Goal: Subscribe to service/newsletter

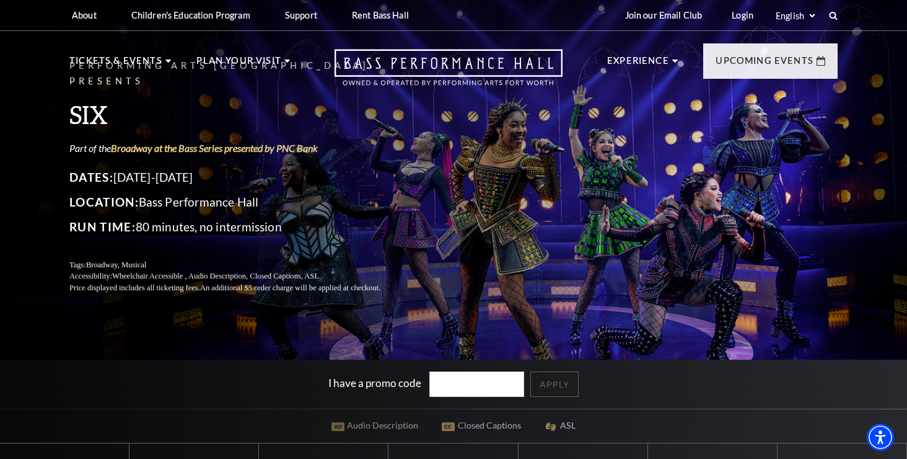
drag, startPoint x: 168, startPoint y: 167, endPoint x: 229, endPoint y: 172, distance: 61.5
click at [229, 172] on p "Dates: February 10-15, 2026" at bounding box center [239, 177] width 341 height 20
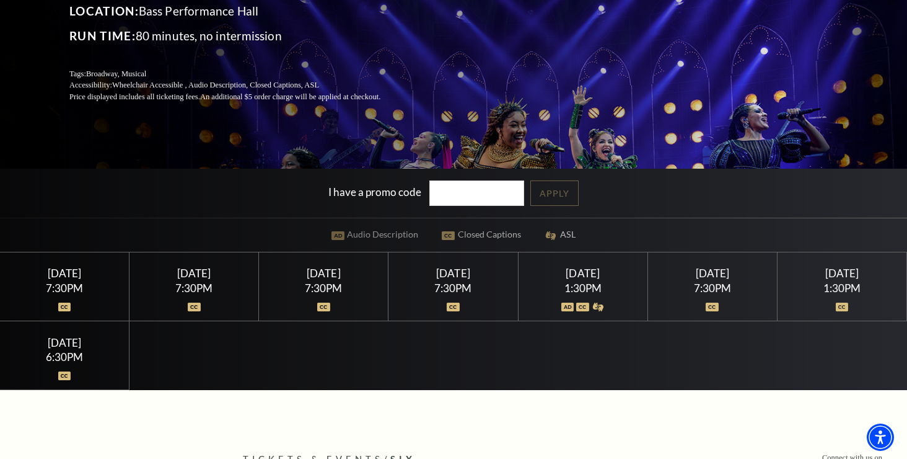
scroll to position [193, 0]
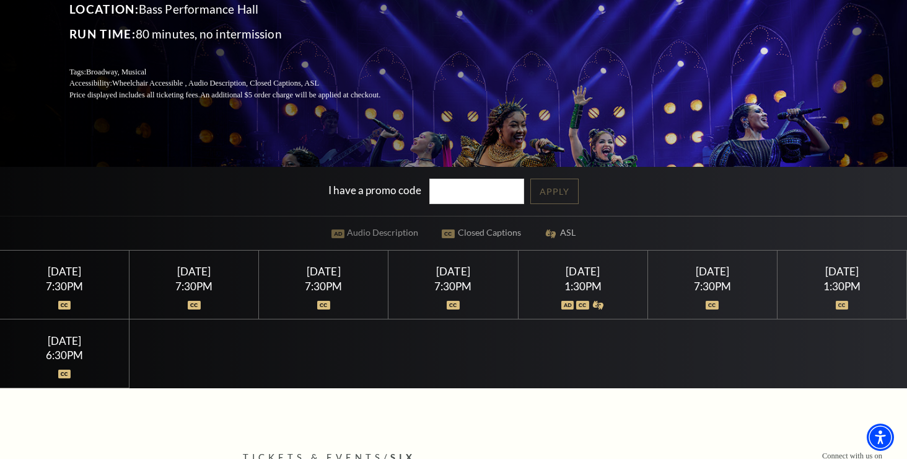
click at [739, 291] on div "7:30PM" at bounding box center [712, 286] width 100 height 11
click at [711, 291] on div "7:30PM" at bounding box center [712, 286] width 100 height 11
click at [716, 276] on div "Saturday February 14" at bounding box center [712, 271] width 100 height 13
click at [720, 278] on div "Saturday February 14" at bounding box center [712, 271] width 100 height 13
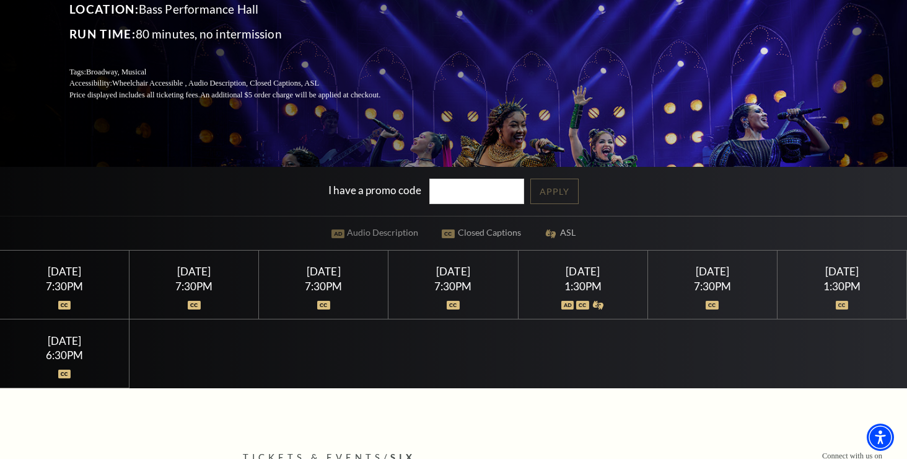
click at [720, 278] on div "Saturday February 14" at bounding box center [712, 271] width 100 height 13
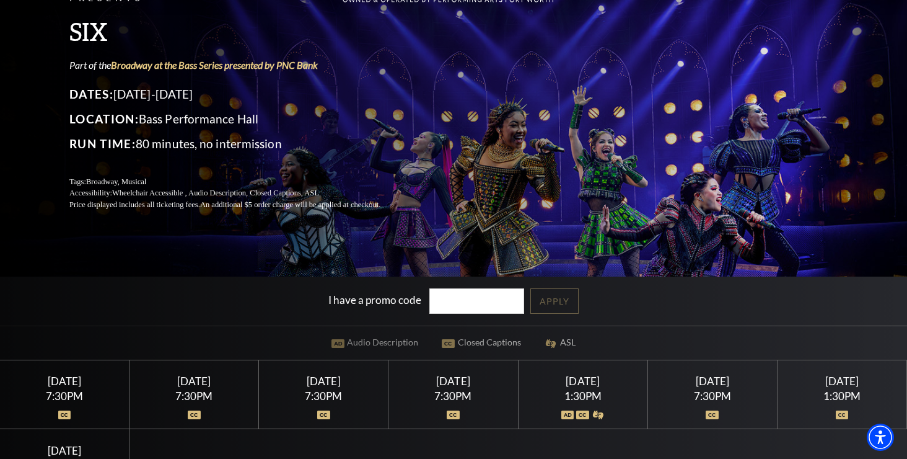
click at [715, 401] on div "7:30PM" at bounding box center [712, 395] width 100 height 11
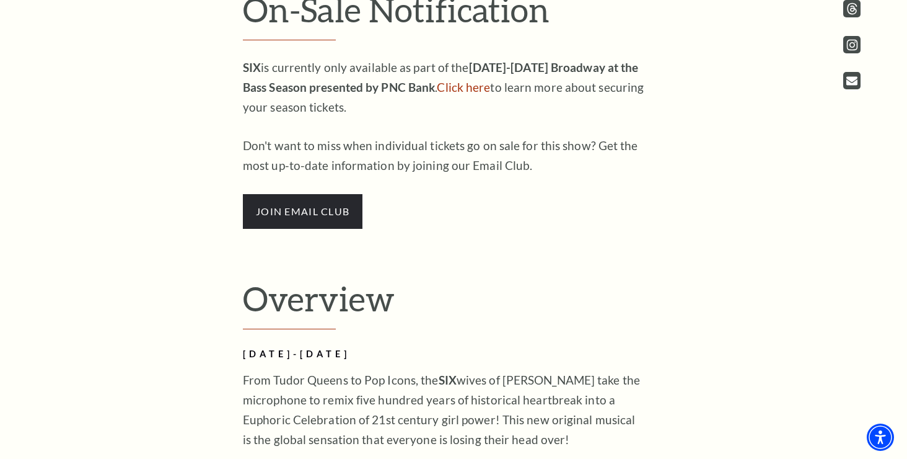
scroll to position [666, 0]
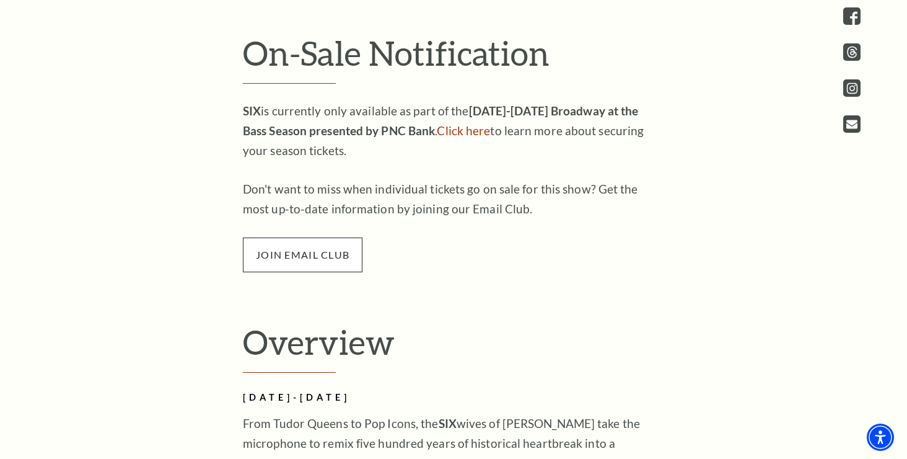
click at [314, 260] on span "join email club" at bounding box center [303, 254] width 120 height 35
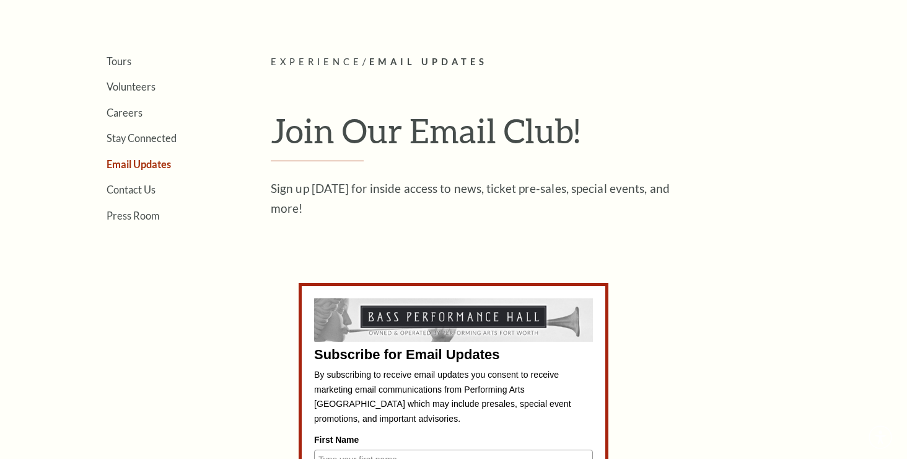
scroll to position [577, 0]
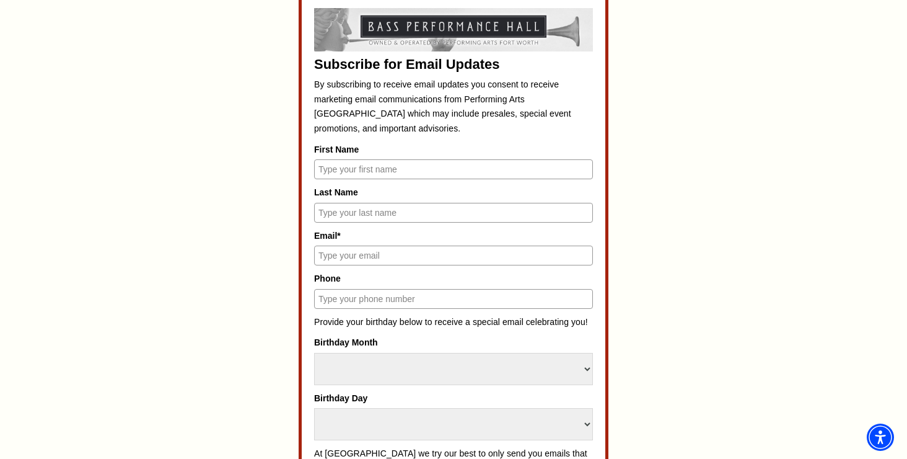
click at [383, 169] on input "First Name" at bounding box center [453, 169] width 279 height 20
type input "[PERSON_NAME]"
click at [400, 216] on input "Last Name" at bounding box center [453, 213] width 279 height 20
type input "Lentzner"
click at [401, 255] on input "Email*" at bounding box center [453, 255] width 279 height 20
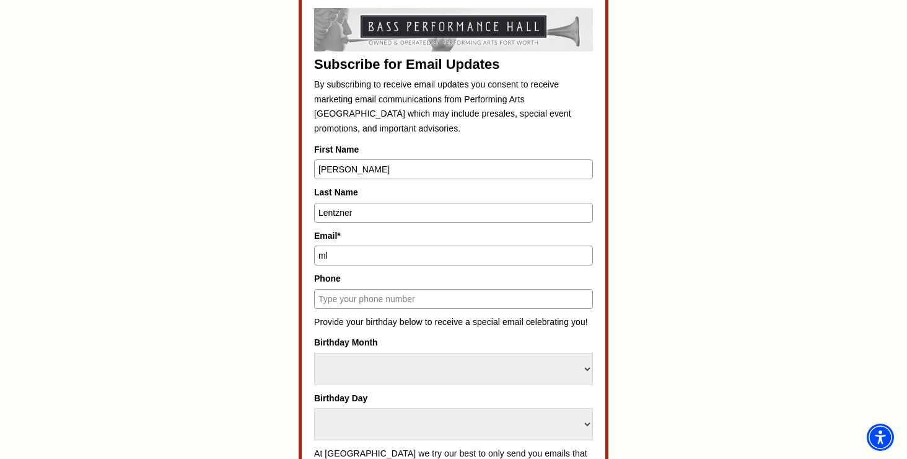
type input "[EMAIL_ADDRESS][DOMAIN_NAME]"
click at [404, 306] on input "Phone" at bounding box center [453, 299] width 279 height 20
type input "[PHONE_NUMBER]"
click at [388, 351] on div "Birthday Month Select Month January February March April May June July August S…" at bounding box center [453, 359] width 279 height 49
click at [385, 367] on select "Select Month January February March April May June July August September Octobe…" at bounding box center [453, 369] width 279 height 32
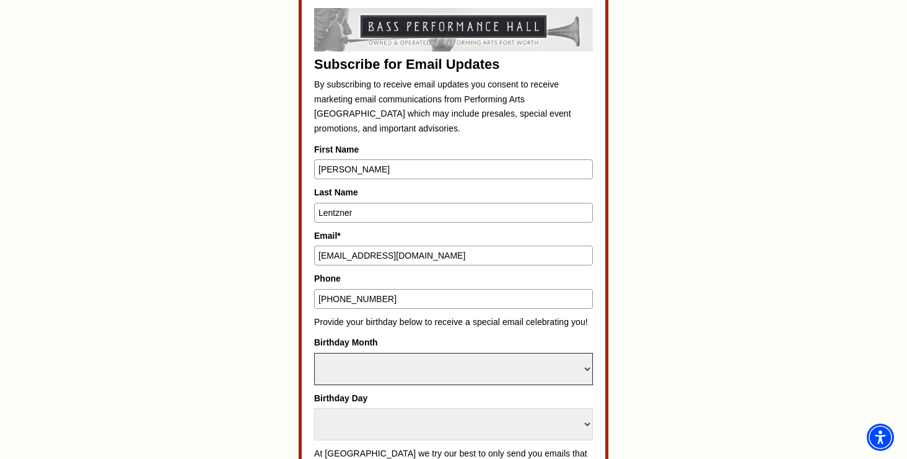
select select "August"
click at [366, 416] on select "Select Day 1 2 3 4 5 6 7 8 9 10 11 12 13 14 15 16 17 18 19 20 21 22 23 24 25 26…" at bounding box center [453, 424] width 279 height 32
select select "20"
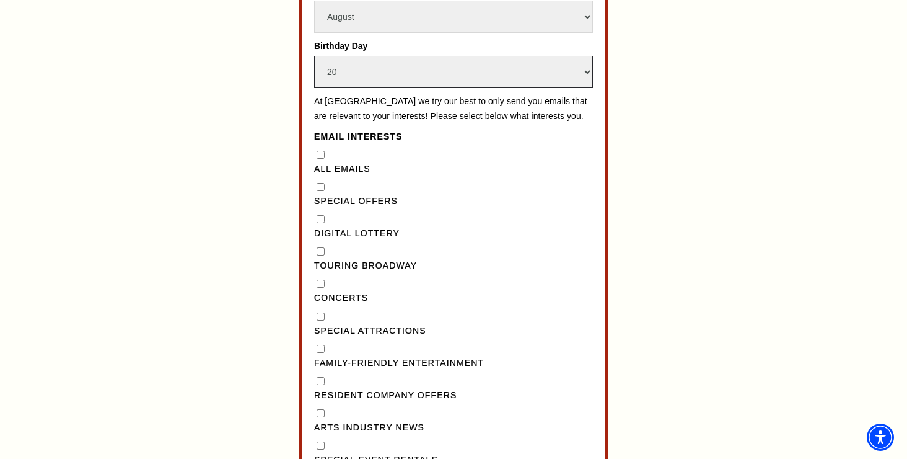
scroll to position [931, 0]
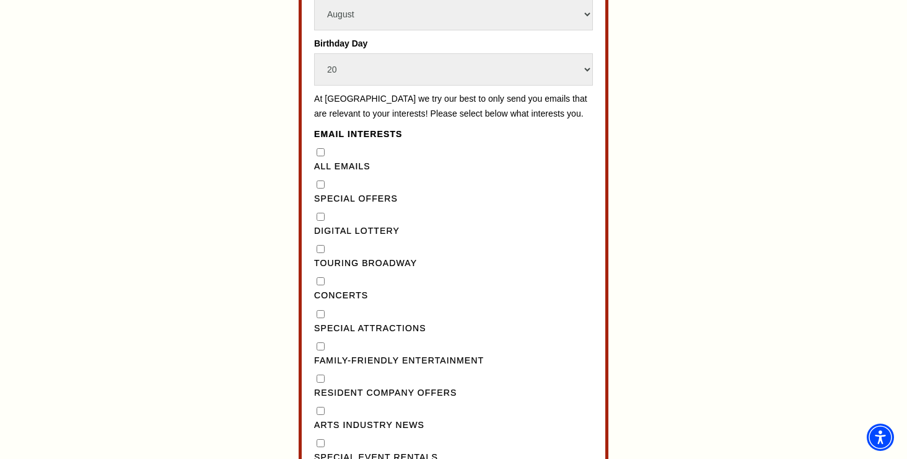
click at [322, 221] on Lottery"] "Digital Lottery" at bounding box center [321, 217] width 8 height 8
checkbox Lottery"] "false"
click at [322, 188] on "] "Special Offers" at bounding box center [321, 184] width 8 height 8
checkbox "] "true"
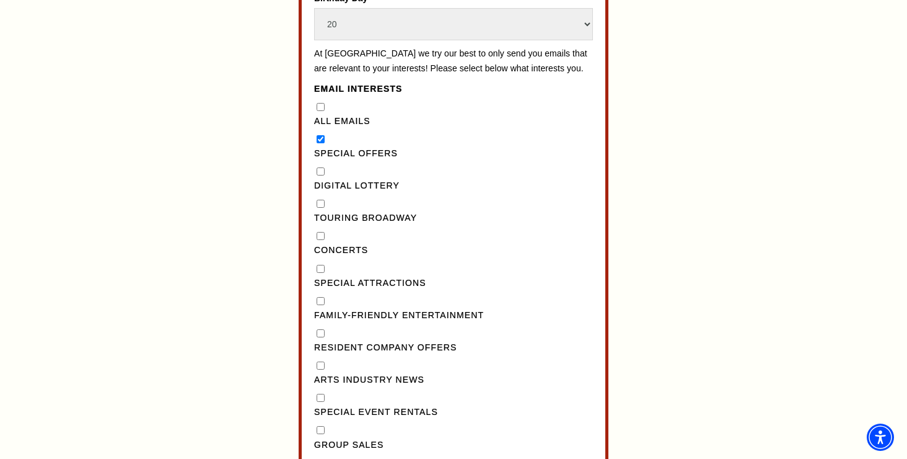
scroll to position [978, 0]
click at [319, 174] on Lottery"] "Digital Lottery" at bounding box center [321, 170] width 8 height 8
checkbox Lottery"] "true"
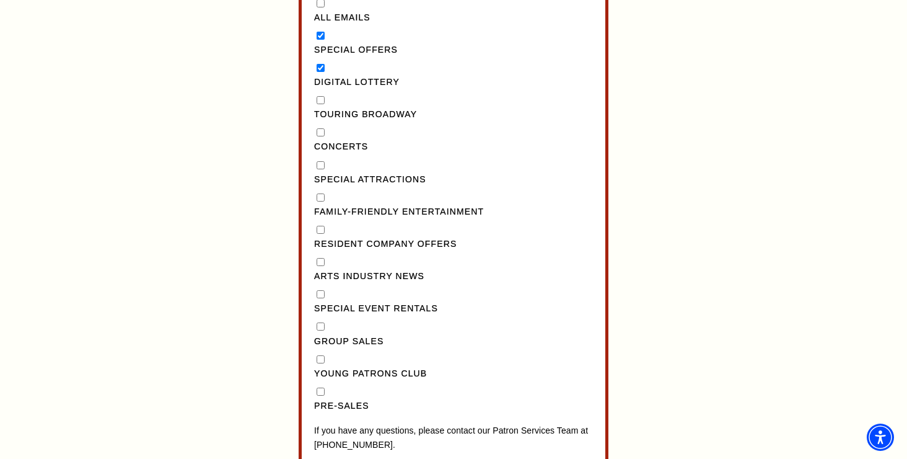
scroll to position [1084, 0]
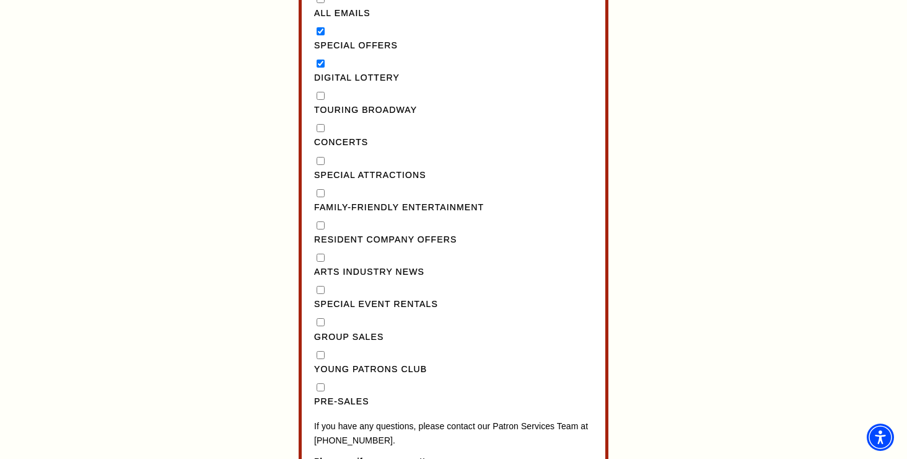
click at [321, 391] on input "Pre-Sales" at bounding box center [321, 387] width 8 height 8
checkbox input "true"
click at [319, 100] on Broadway"] "Touring Broadway" at bounding box center [321, 96] width 8 height 8
checkbox Broadway"] "true"
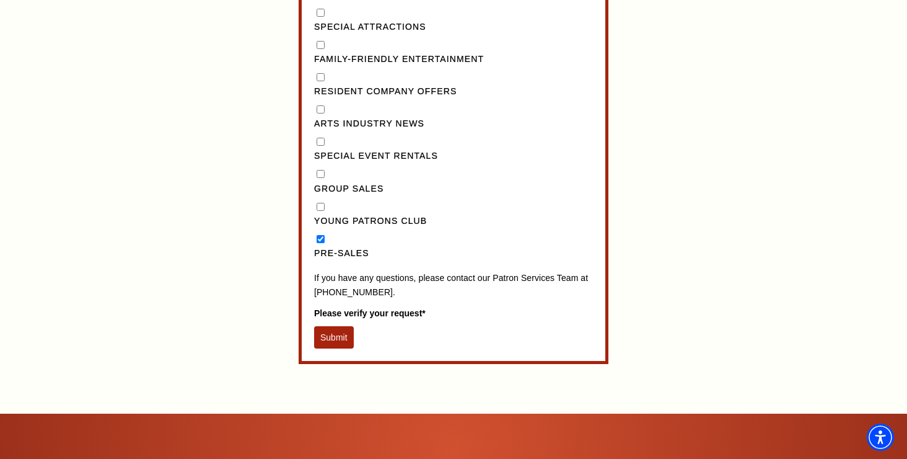
scroll to position [1234, 0]
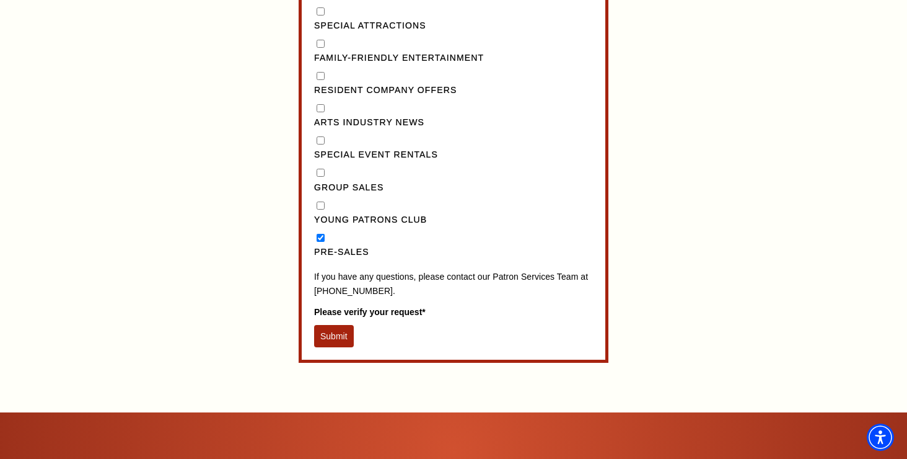
click at [341, 347] on button "Submit" at bounding box center [334, 336] width 40 height 22
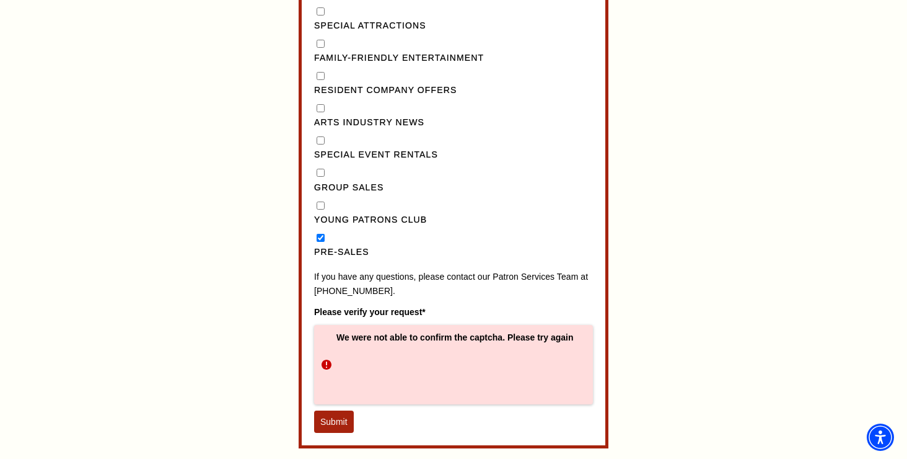
click at [343, 433] on button "Submit" at bounding box center [334, 421] width 40 height 22
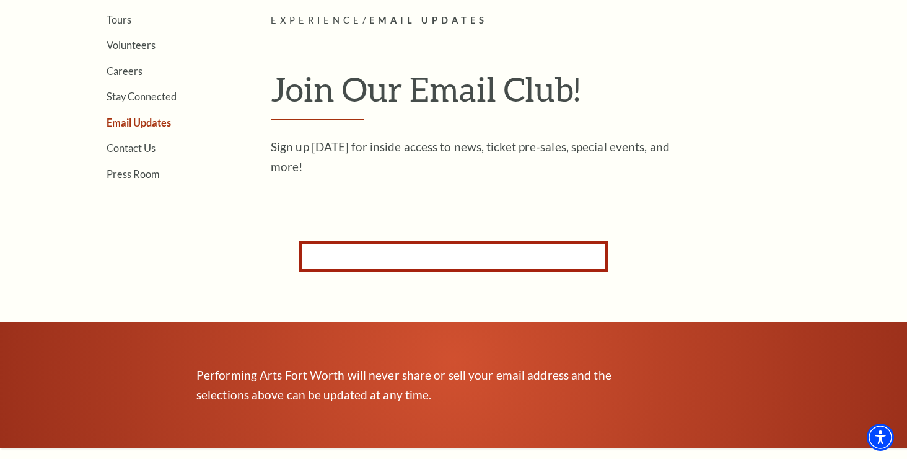
scroll to position [196, 0]
